Goal: Navigation & Orientation: Find specific page/section

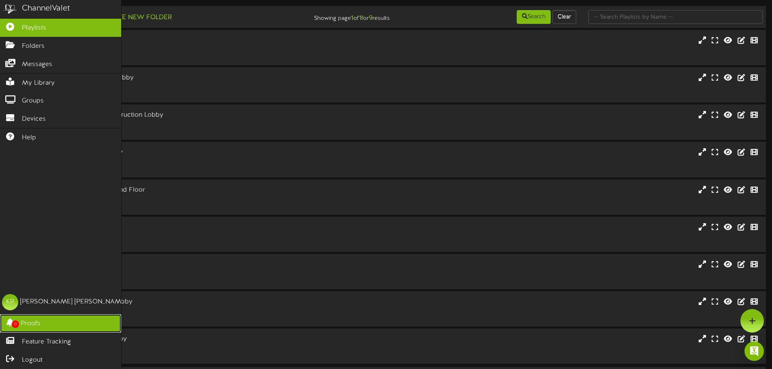
click at [6, 323] on icon at bounding box center [10, 322] width 20 height 6
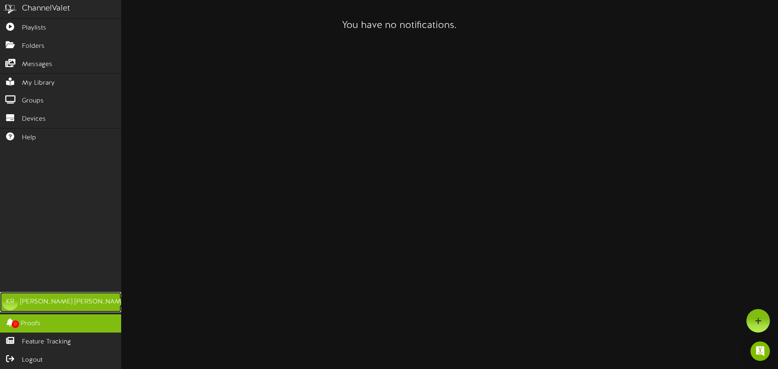
click at [14, 296] on link "KR [PERSON_NAME]" at bounding box center [60, 302] width 121 height 20
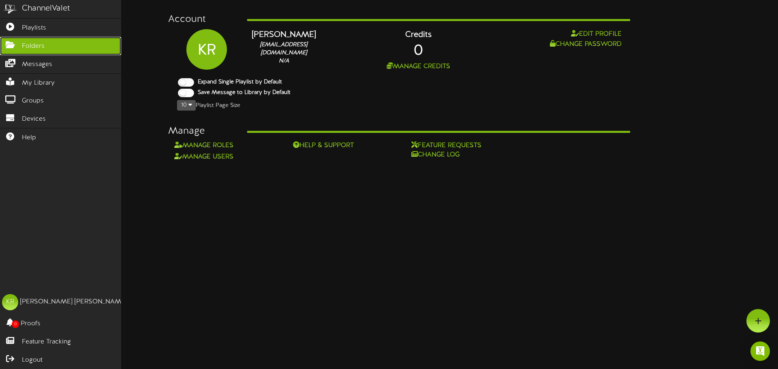
click at [39, 45] on span "Folders" at bounding box center [33, 46] width 23 height 9
